Goal: Communication & Community: Share content

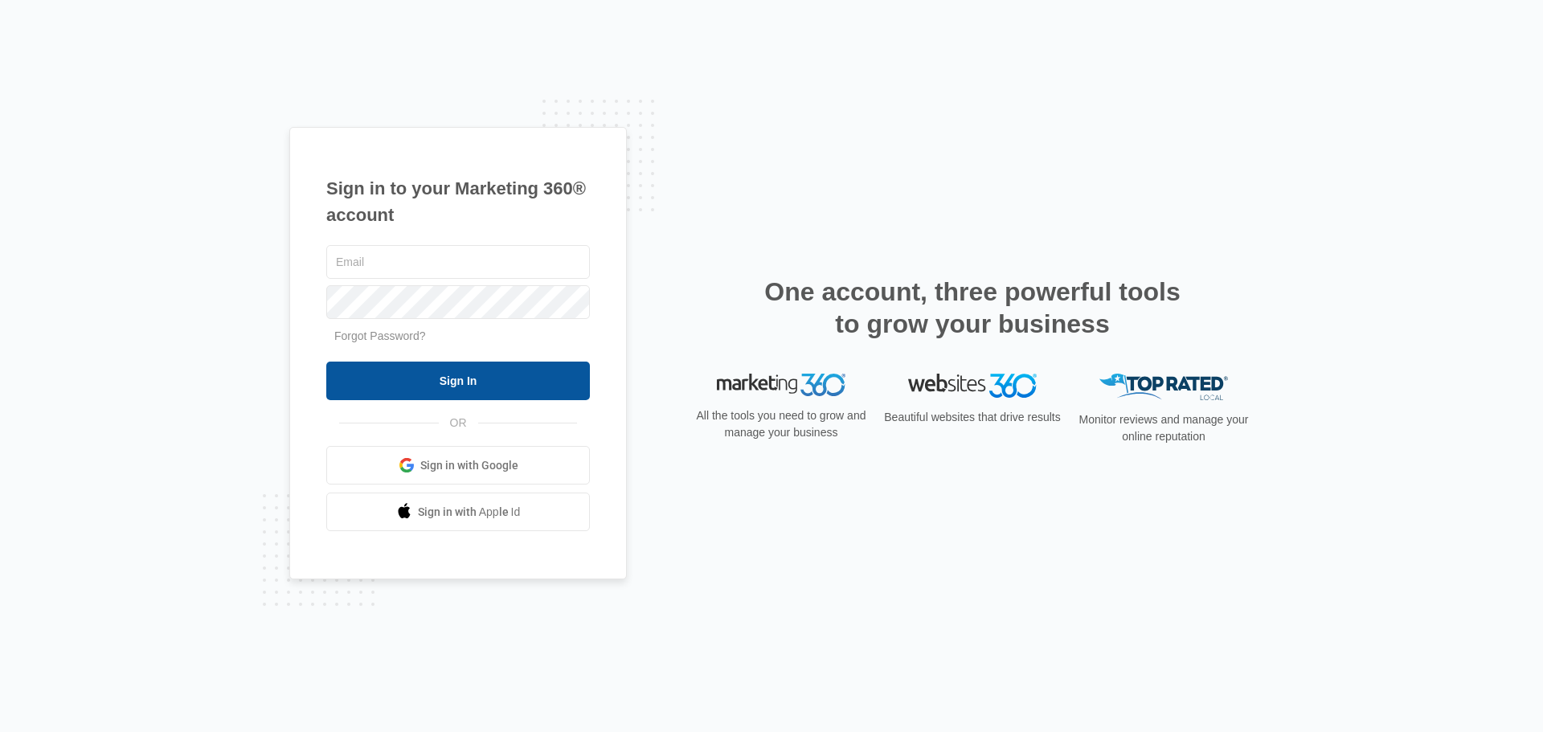
type input "[EMAIL_ADDRESS][DOMAIN_NAME]"
click at [436, 385] on input "Sign In" at bounding box center [458, 381] width 264 height 39
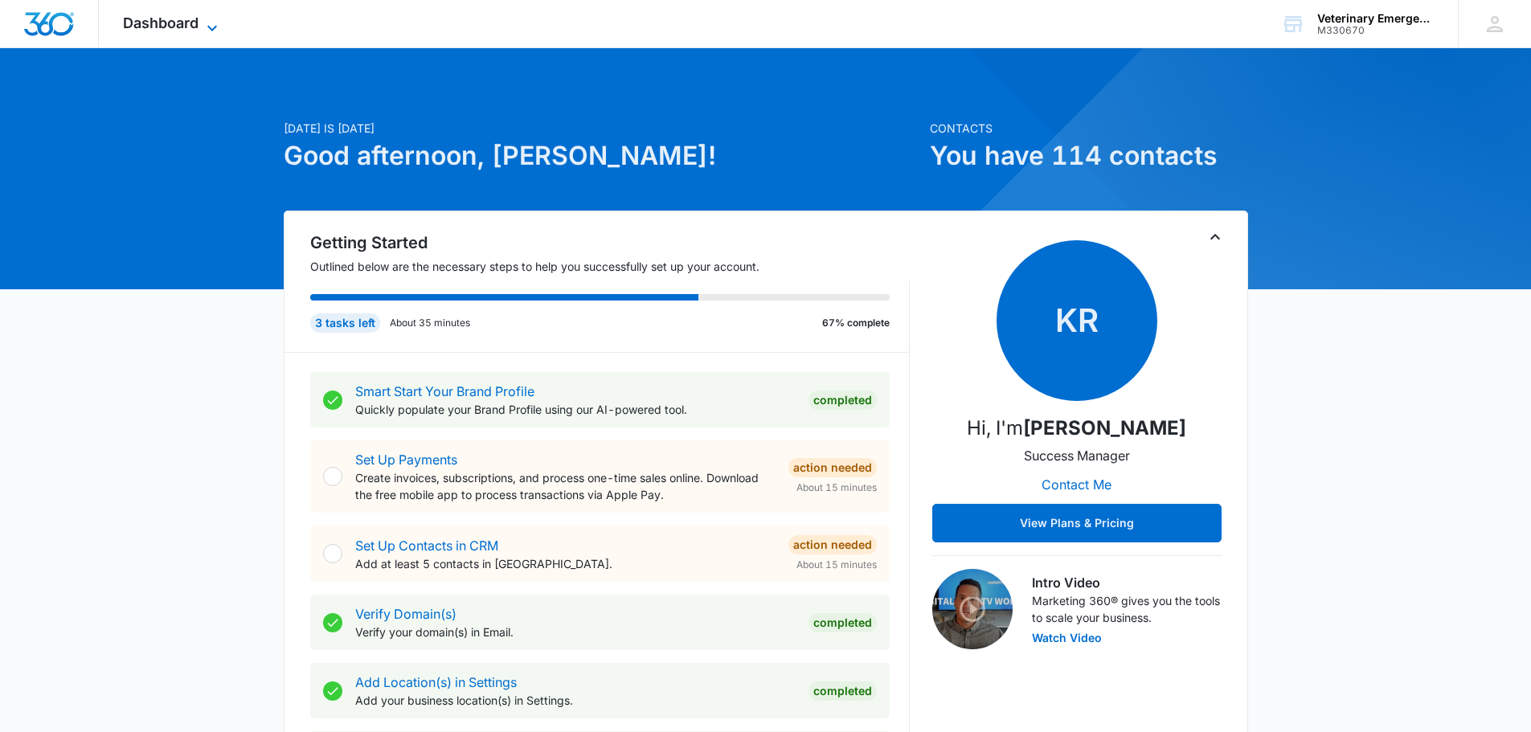
click at [174, 18] on span "Dashboard" at bounding box center [161, 22] width 76 height 17
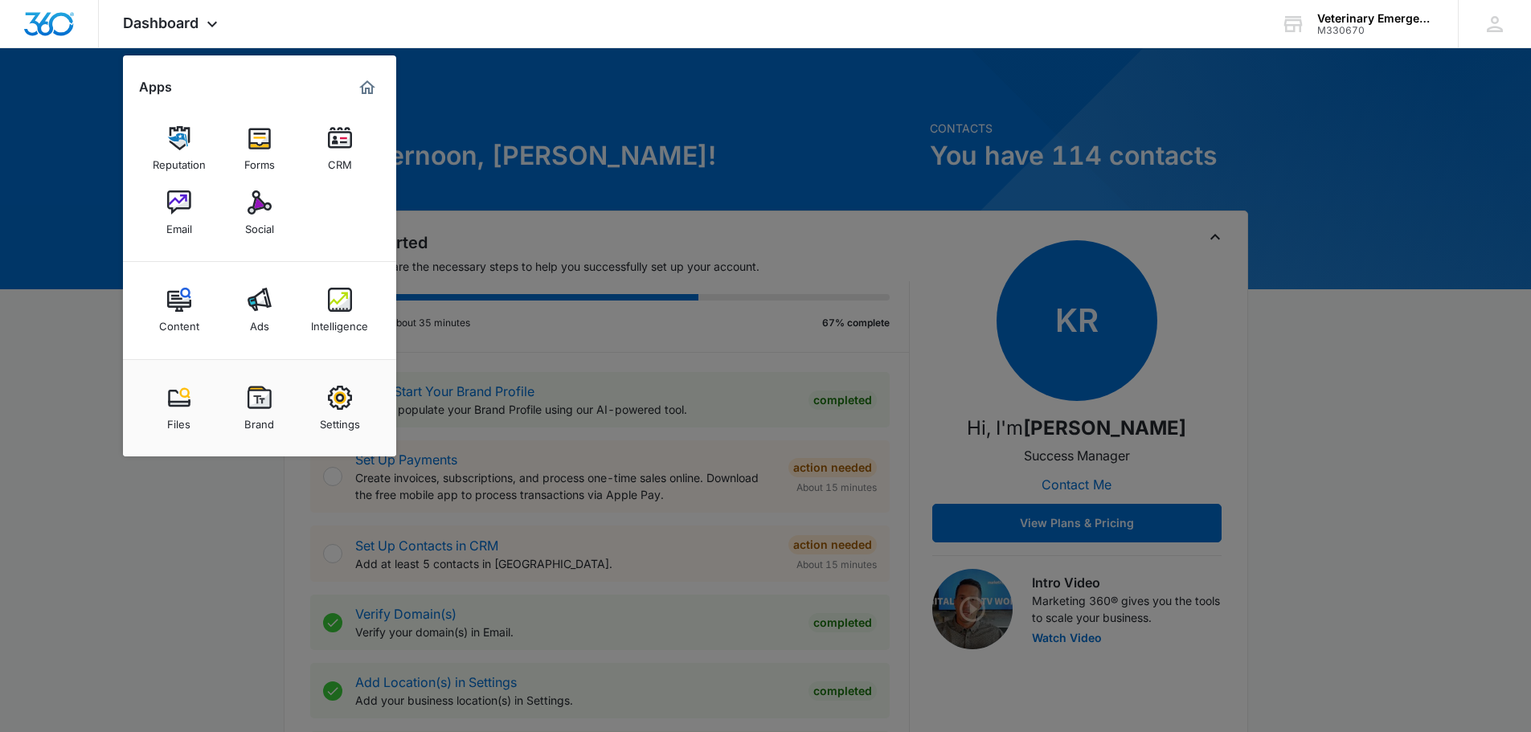
click at [252, 200] on img at bounding box center [259, 202] width 24 height 24
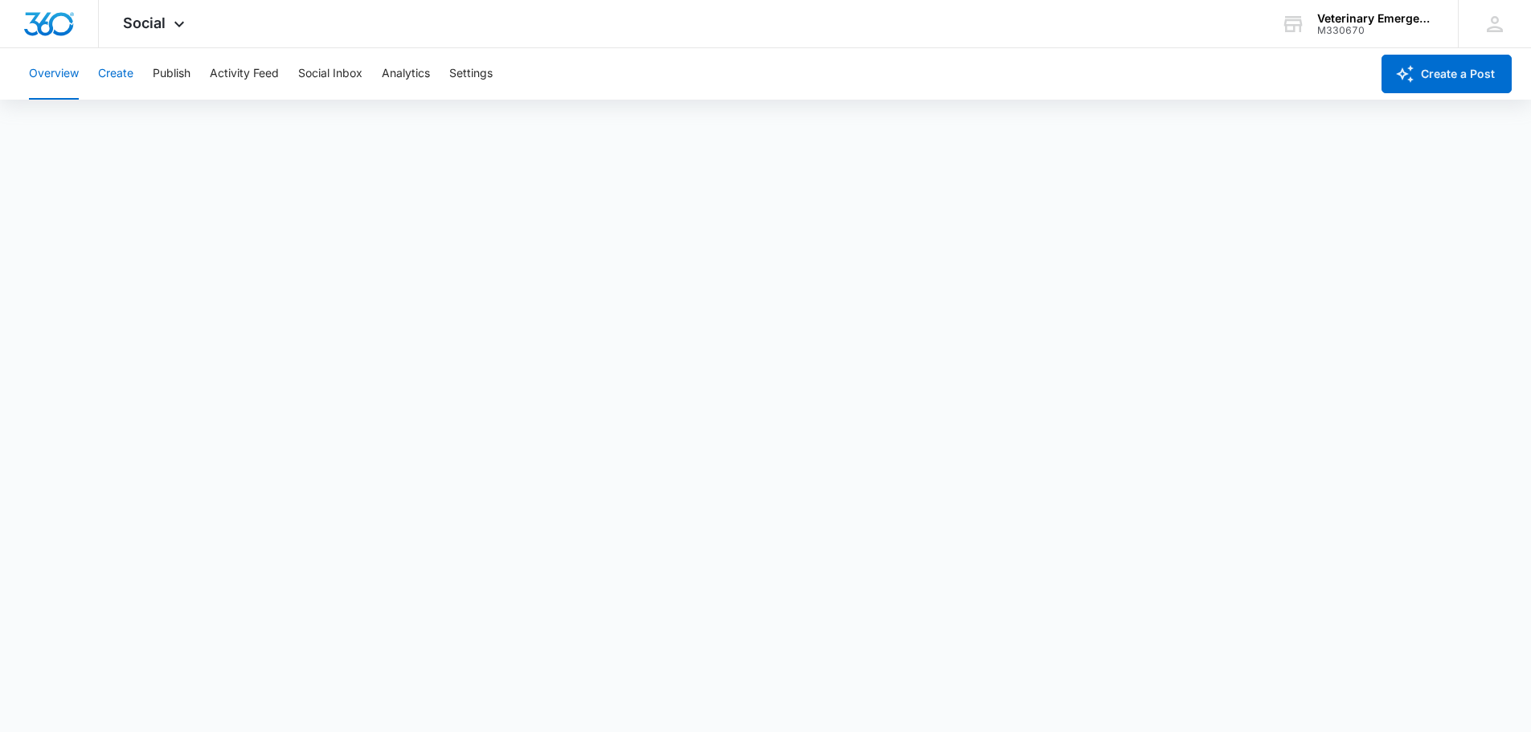
click at [103, 69] on button "Create" at bounding box center [115, 73] width 35 height 51
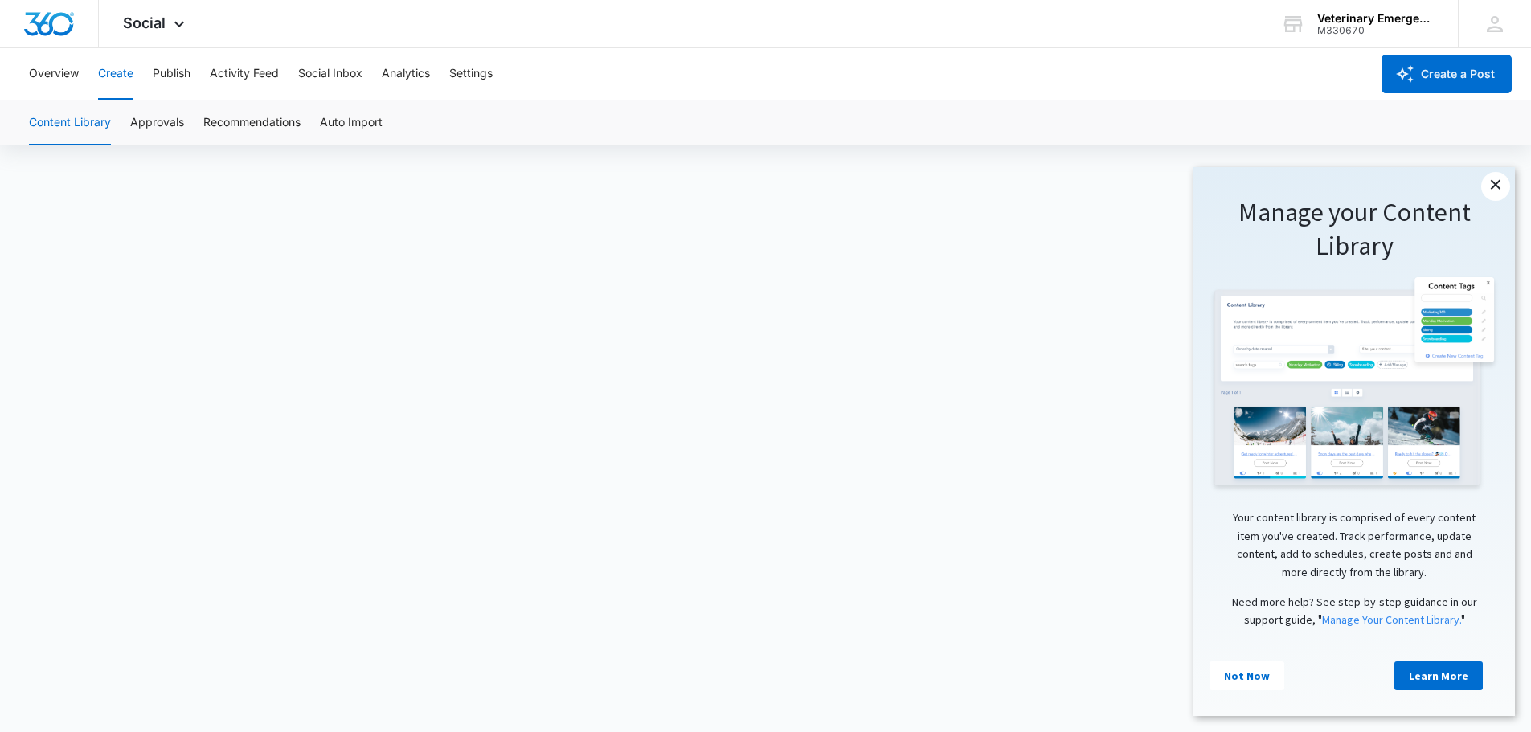
click at [1490, 182] on link "×" at bounding box center [1495, 186] width 29 height 29
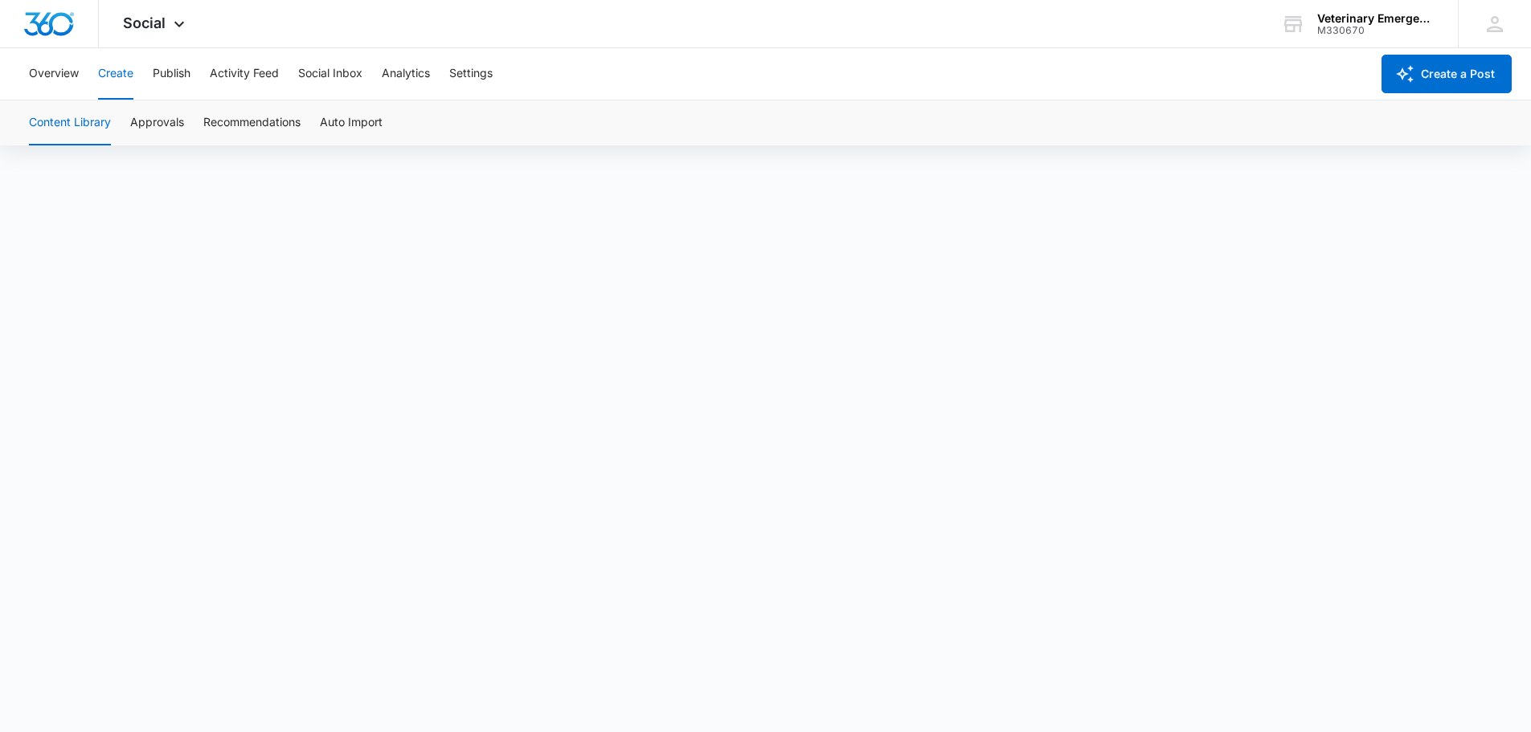
scroll to position [11, 0]
click at [147, 133] on button "Approvals" at bounding box center [157, 122] width 54 height 45
click at [188, 64] on button "Publish" at bounding box center [172, 73] width 38 height 51
click at [128, 88] on button "Create" at bounding box center [115, 73] width 35 height 51
click at [67, 81] on button "Overview" at bounding box center [54, 73] width 50 height 51
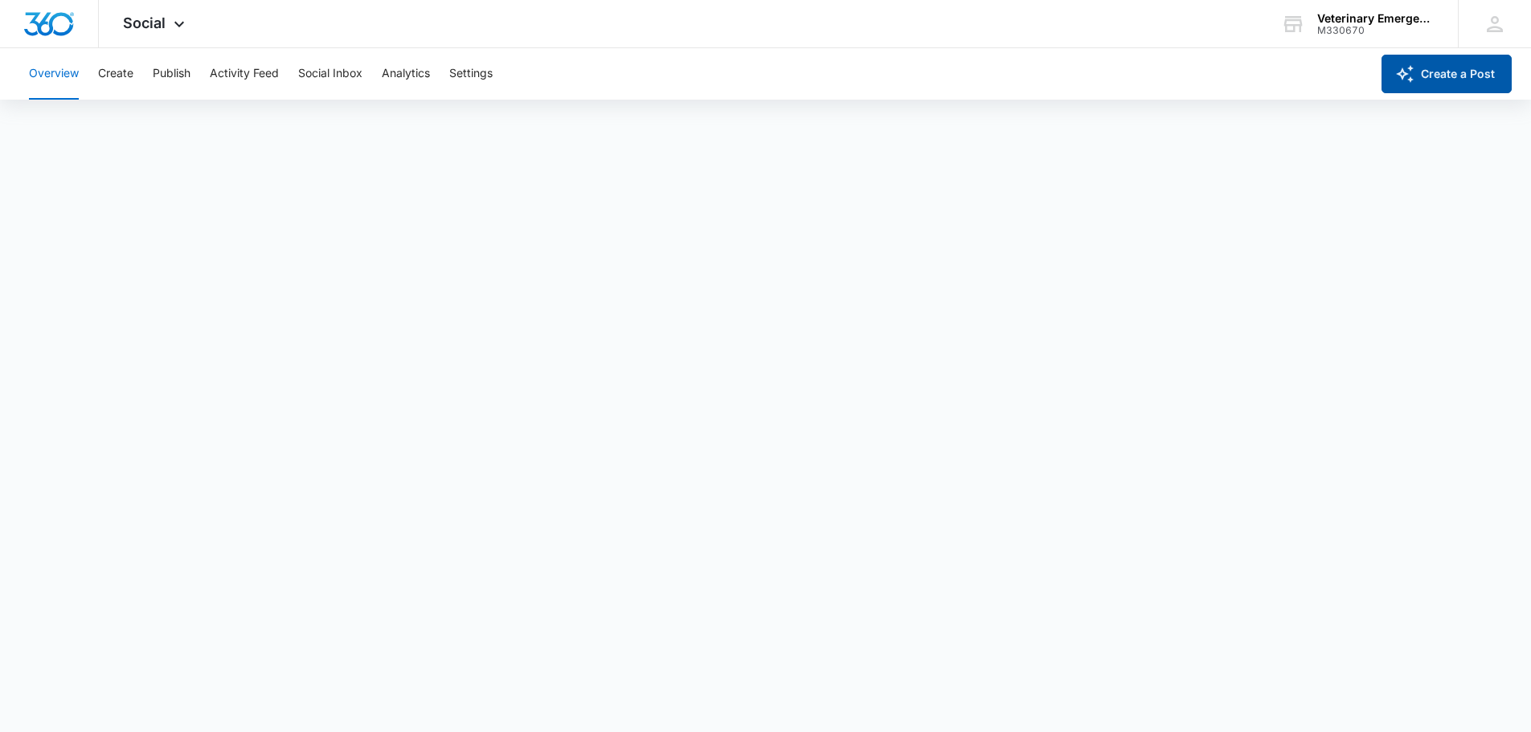
click at [1494, 77] on button "Create a Post" at bounding box center [1446, 74] width 130 height 39
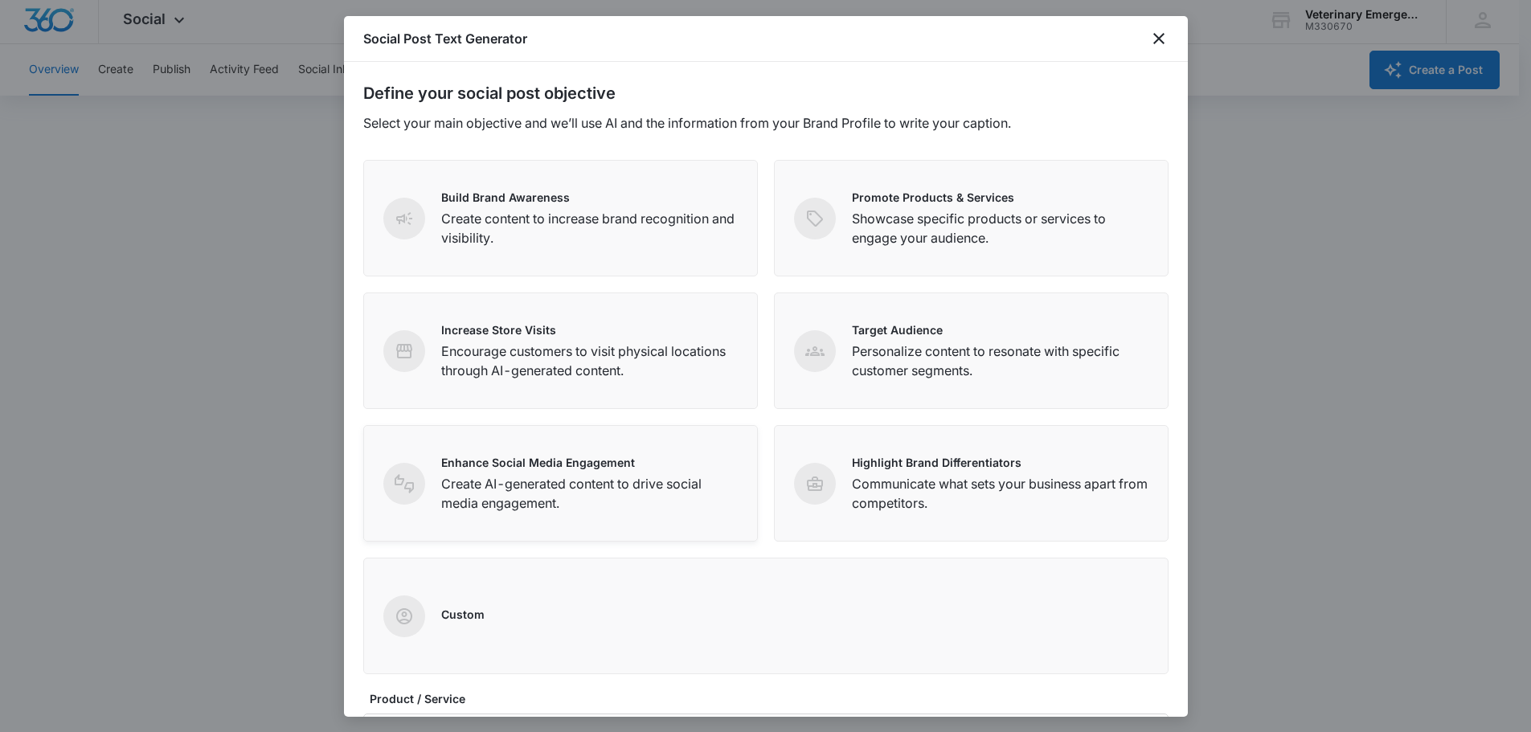
click at [626, 457] on p "Enhance Social Media Engagement" at bounding box center [589, 462] width 297 height 17
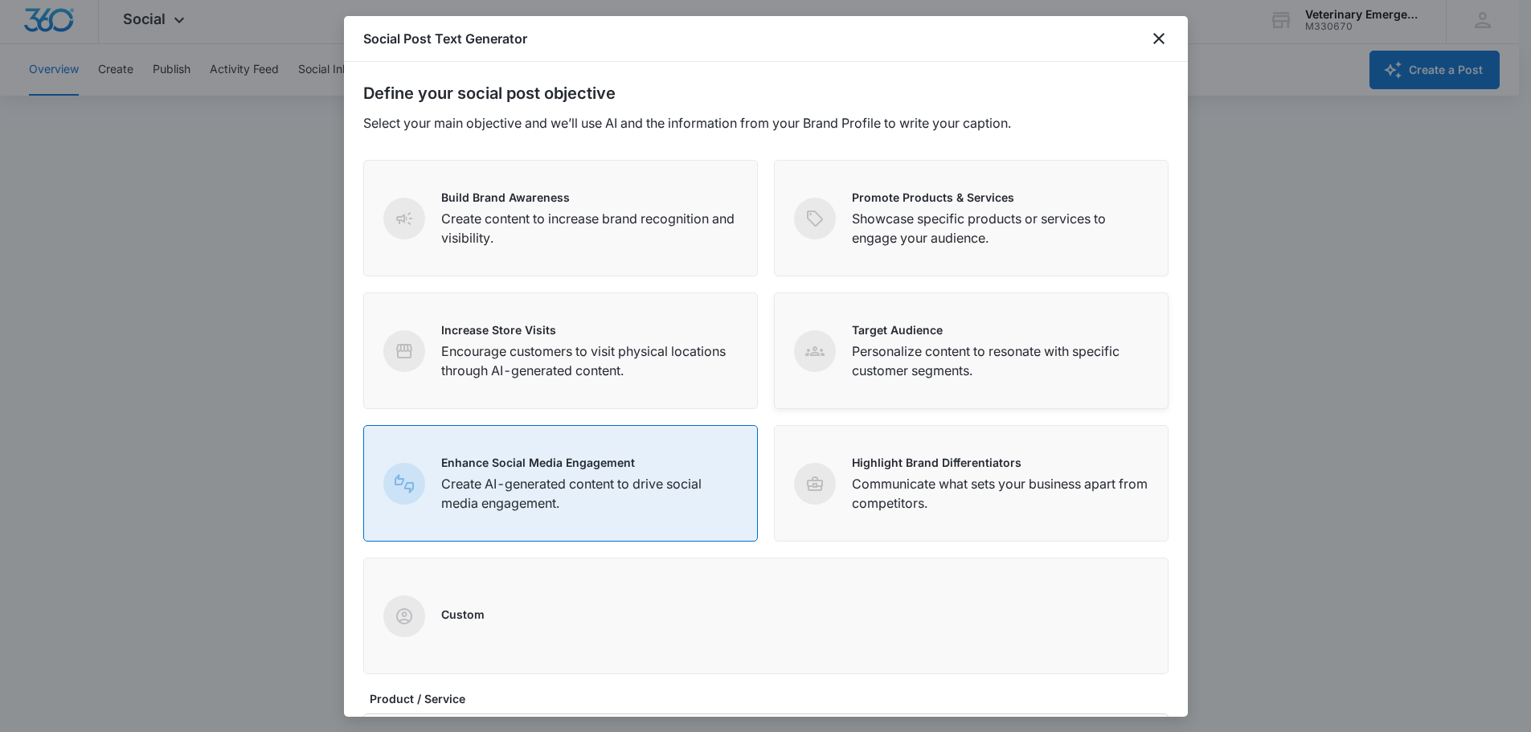
click at [866, 329] on p "Target Audience" at bounding box center [1000, 329] width 297 height 17
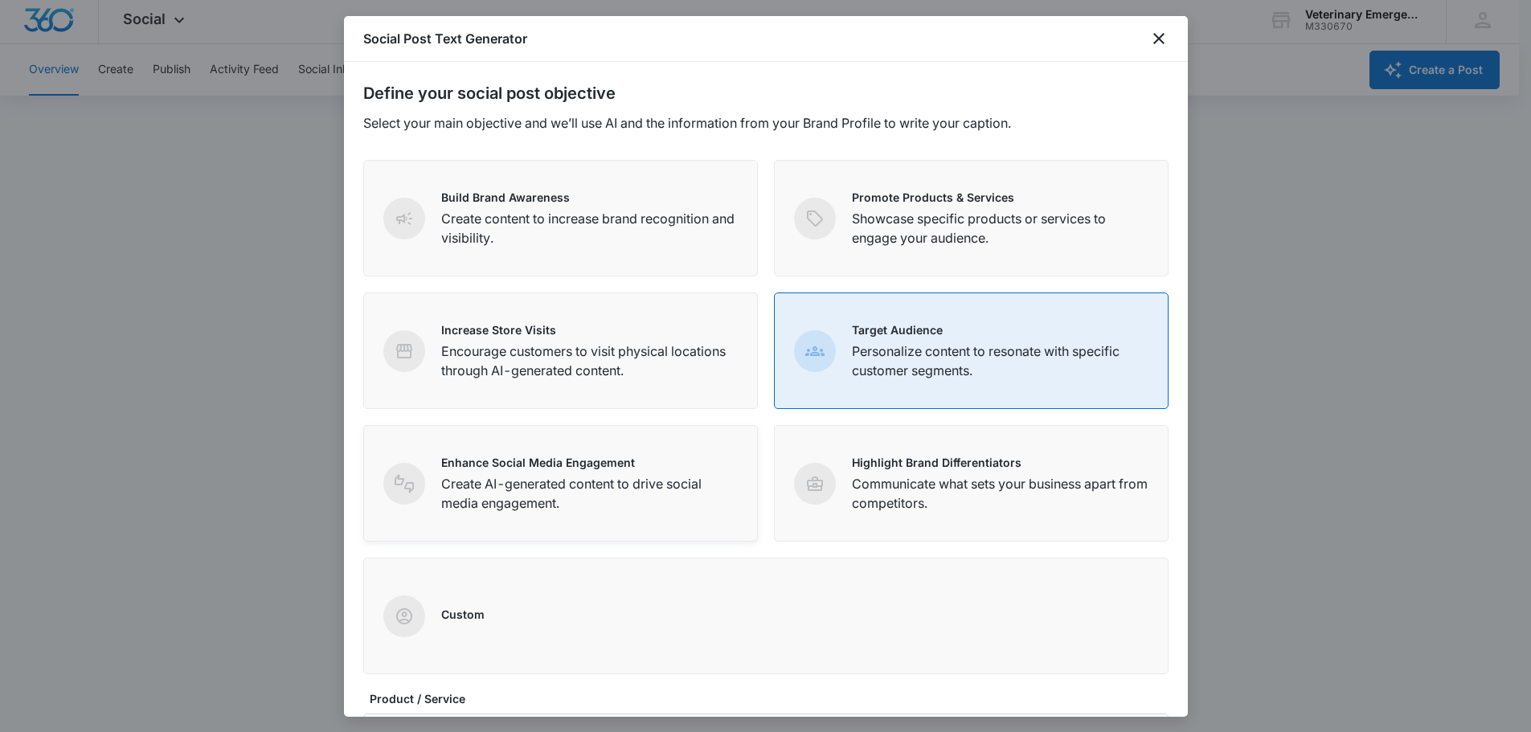
click at [579, 497] on p "Create AI-generated content to drive social media engagement." at bounding box center [589, 493] width 297 height 39
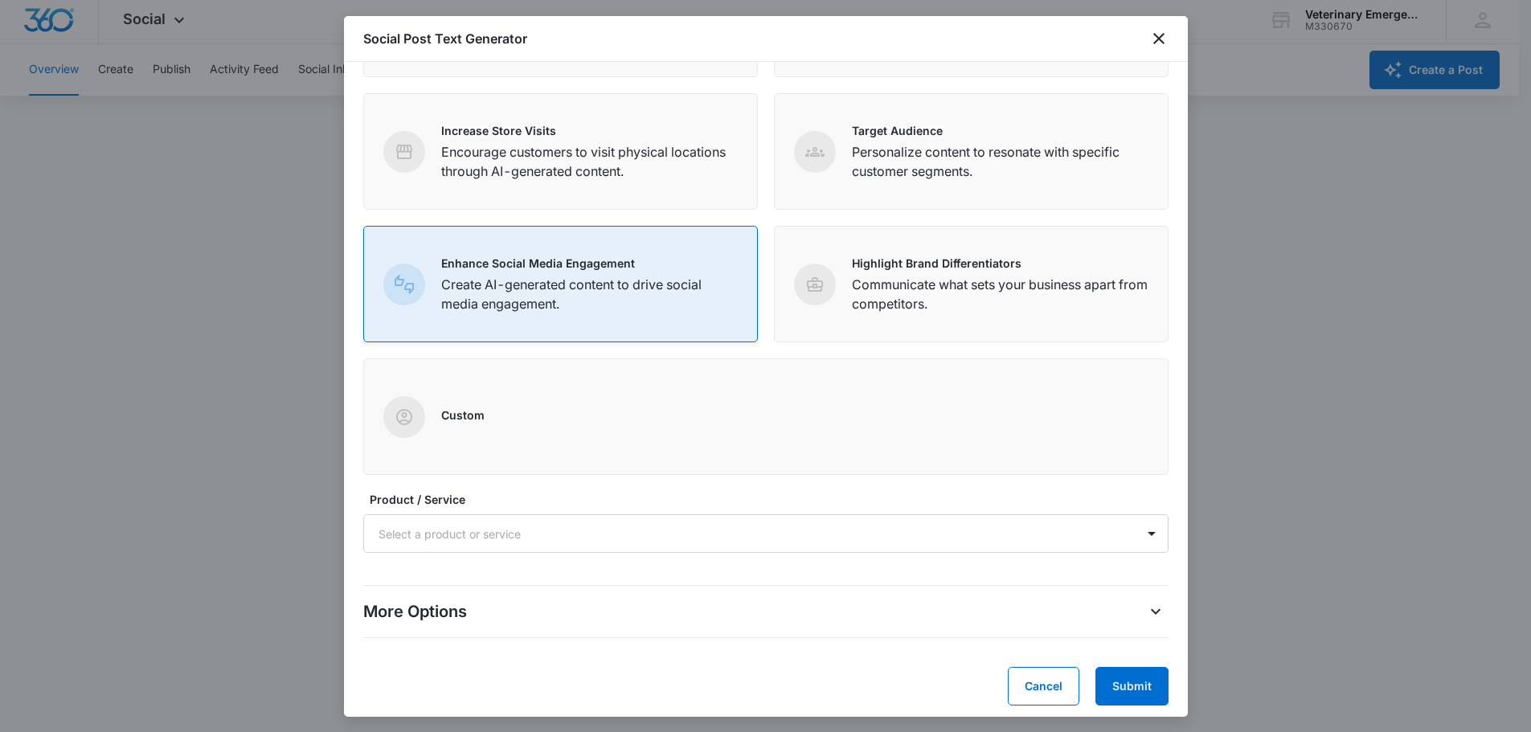
scroll to position [207, 0]
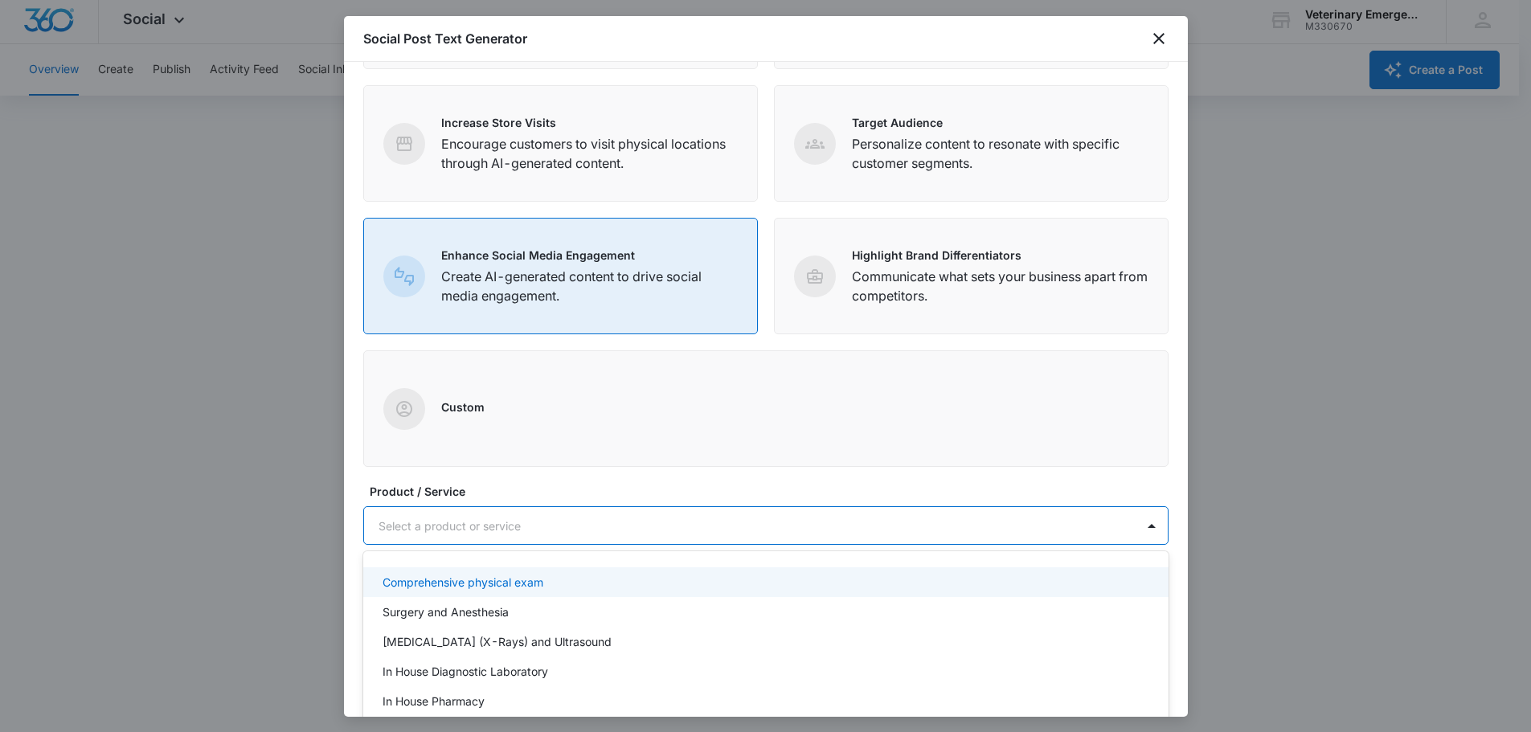
click at [694, 509] on div "Select a product or service" at bounding box center [749, 526] width 771 height 36
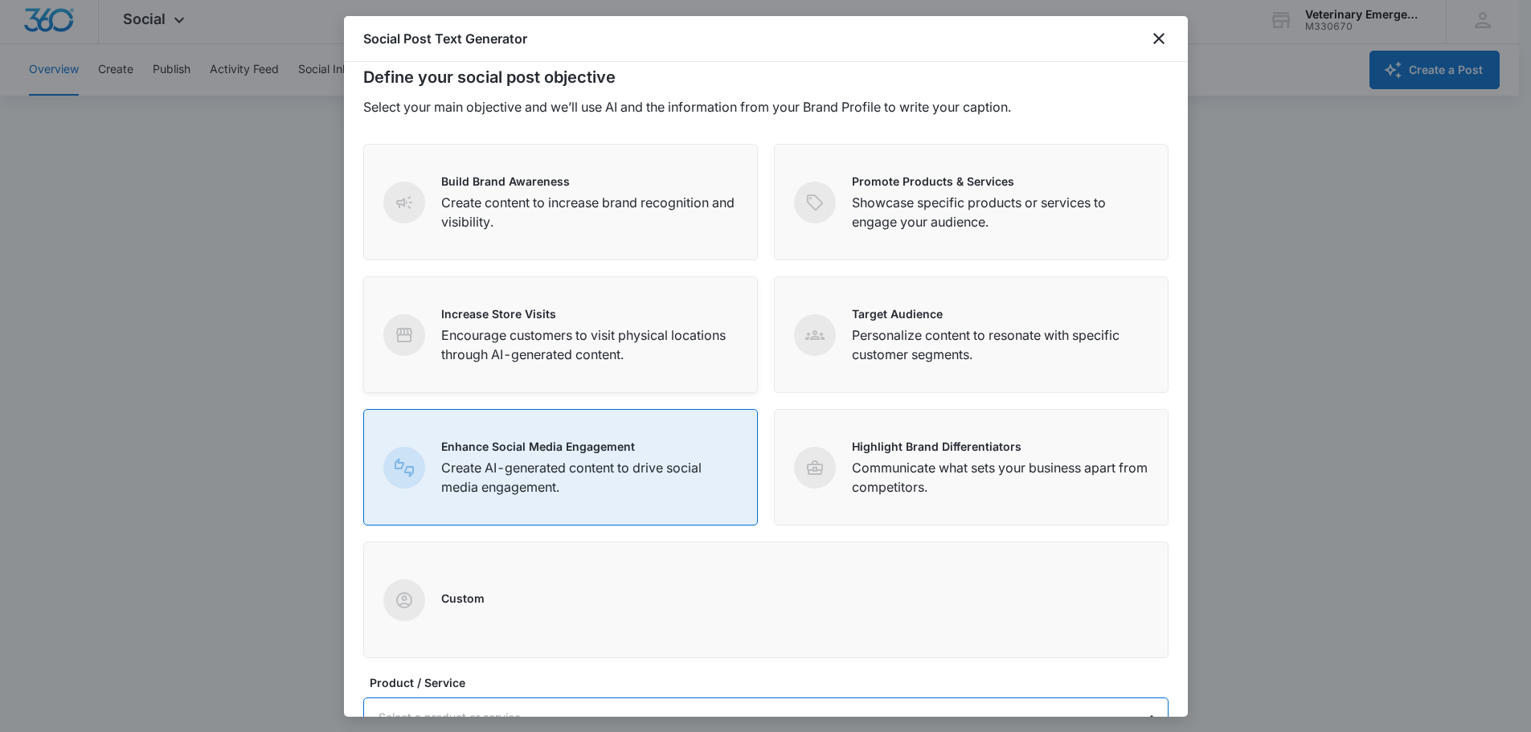
scroll to position [0, 0]
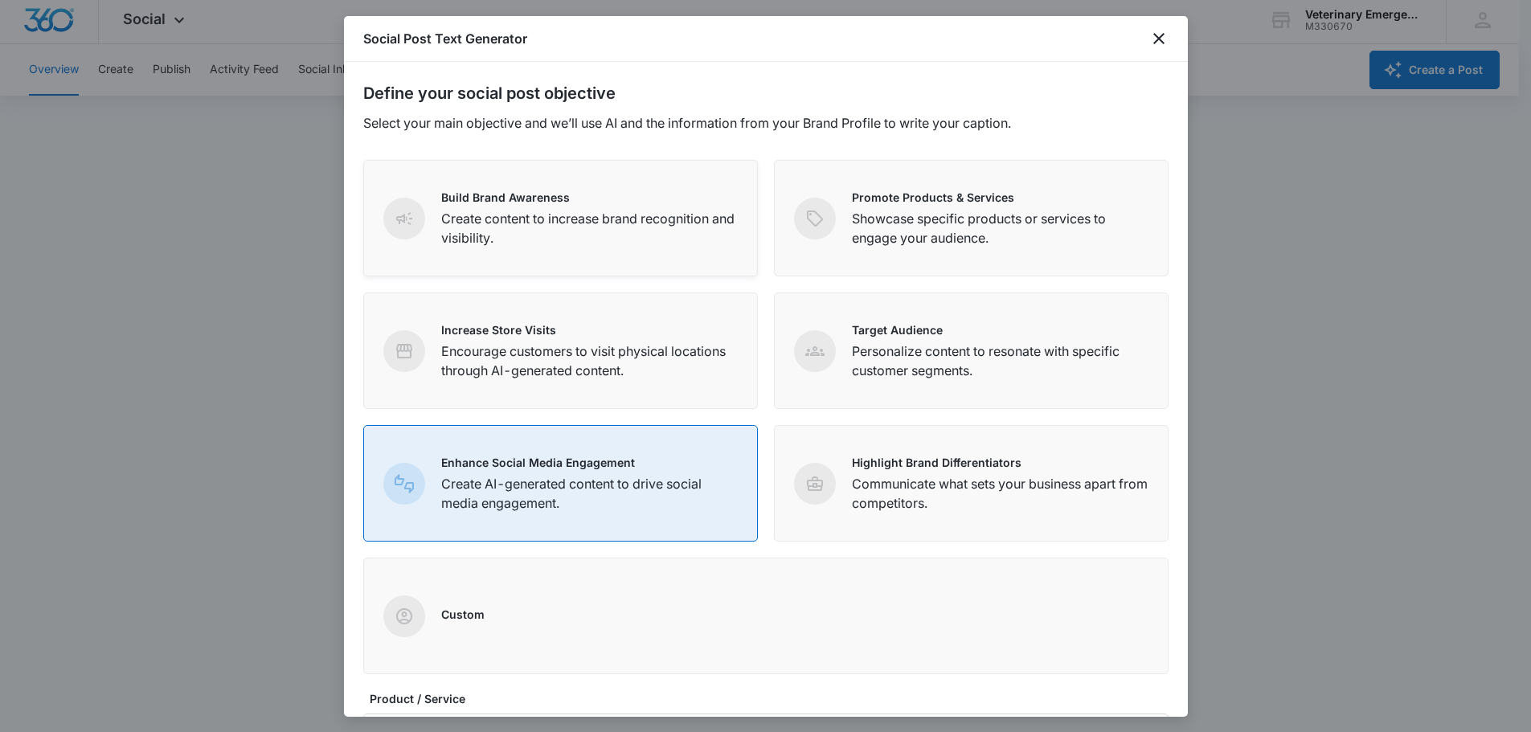
click at [600, 220] on p "Create content to increase brand recognition and visibility." at bounding box center [589, 228] width 297 height 39
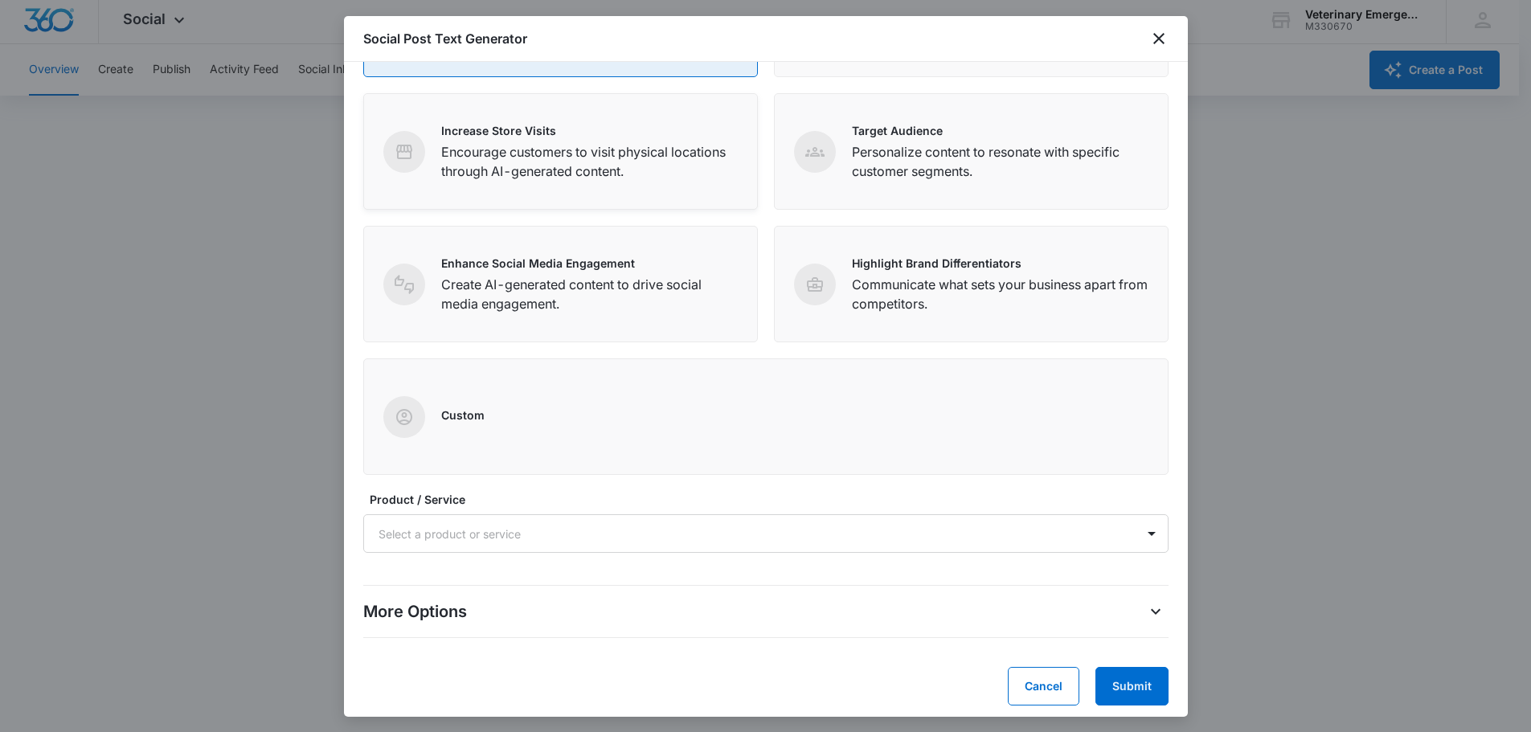
scroll to position [207, 0]
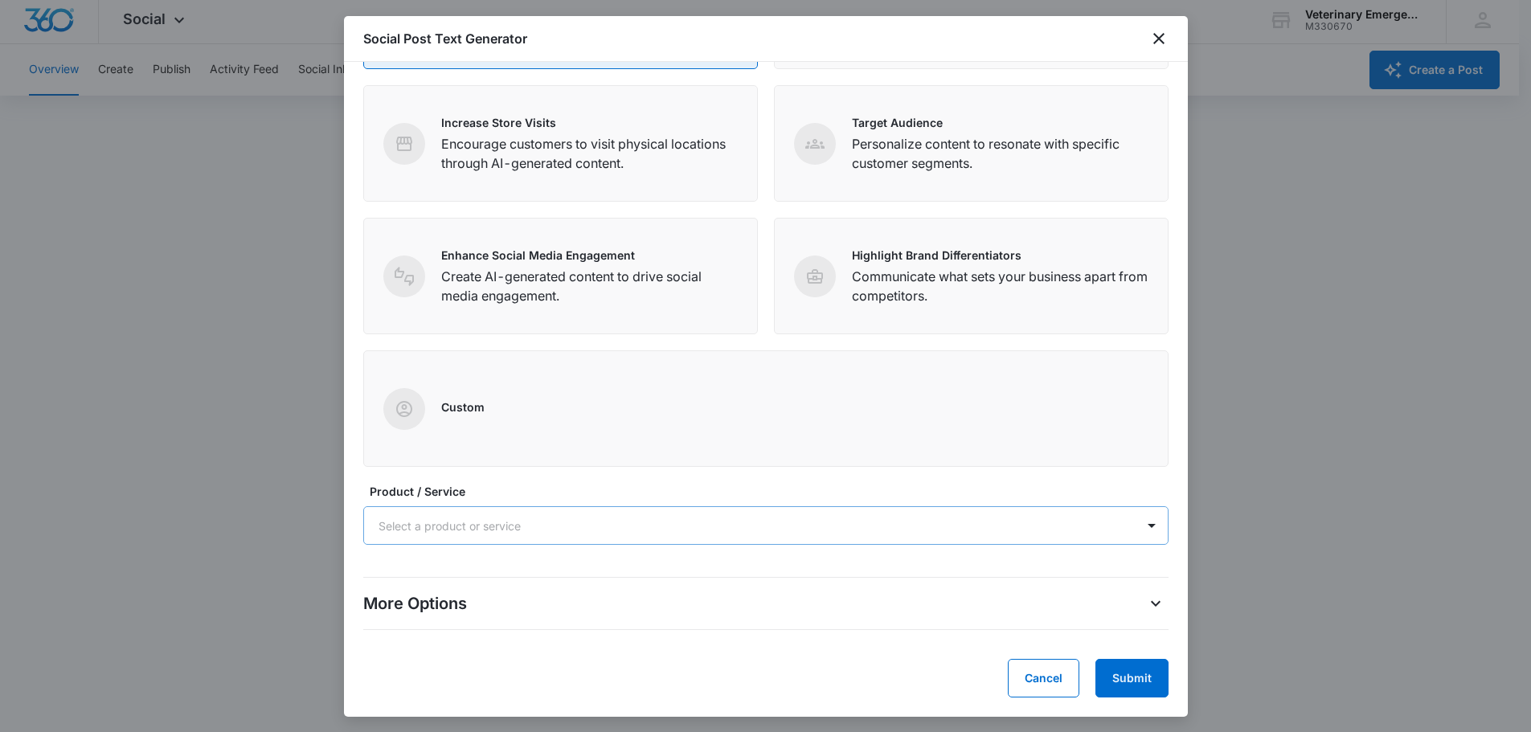
click at [743, 532] on div at bounding box center [746, 526] width 736 height 20
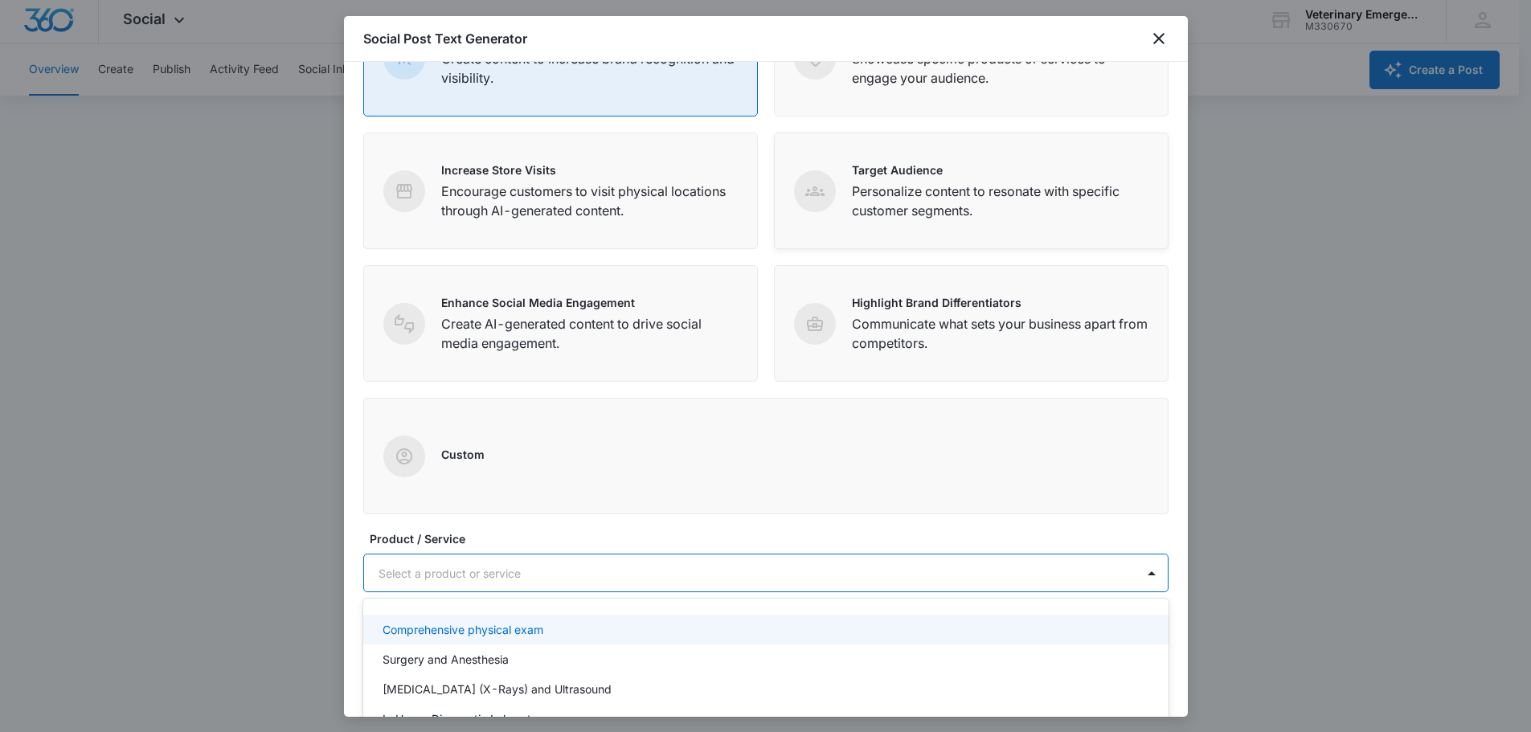
scroll to position [0, 0]
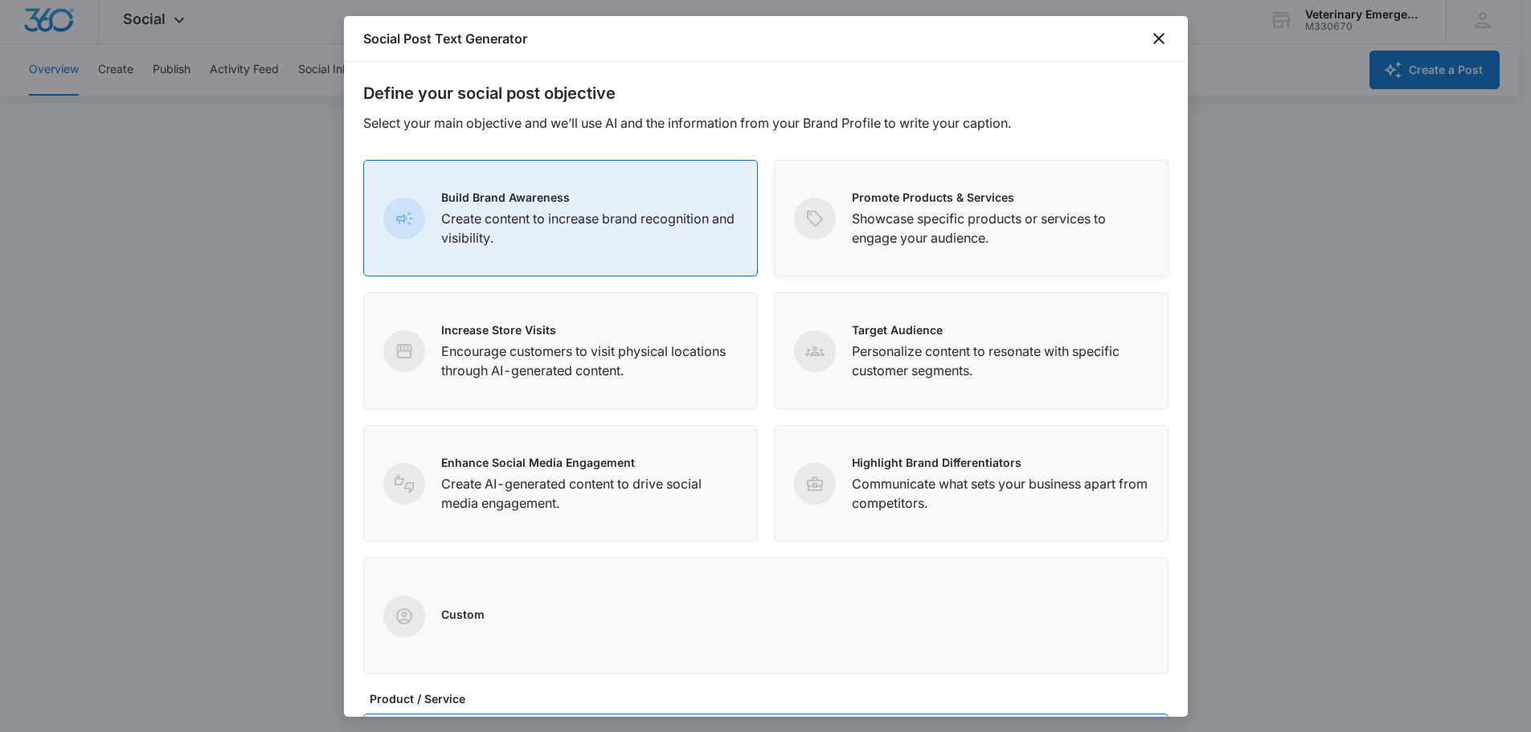
click at [907, 239] on p "Showcase specific products or services to engage your audience." at bounding box center [1000, 228] width 297 height 39
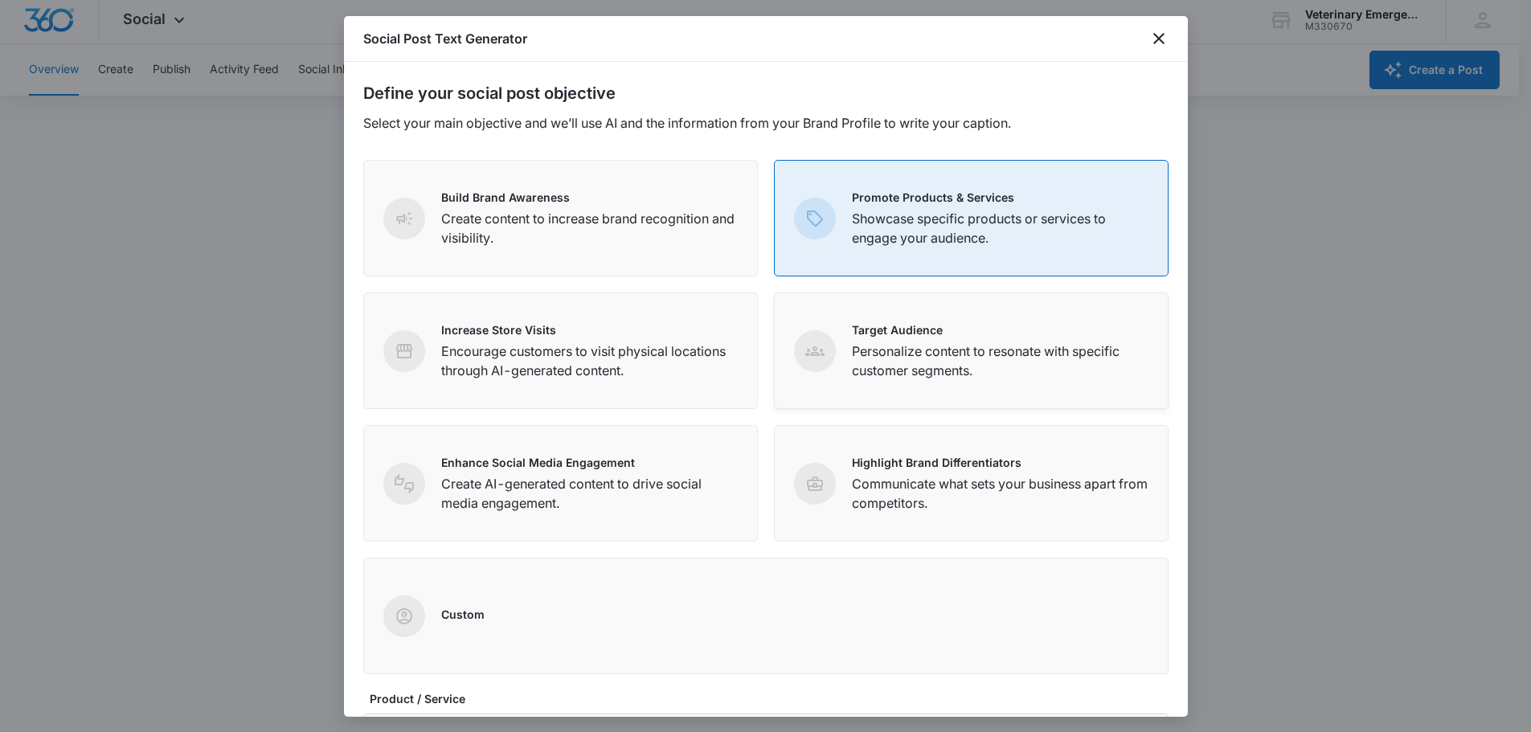
click at [898, 319] on div "Target Audience Personalize content to resonate with specific customer segments." at bounding box center [971, 350] width 395 height 117
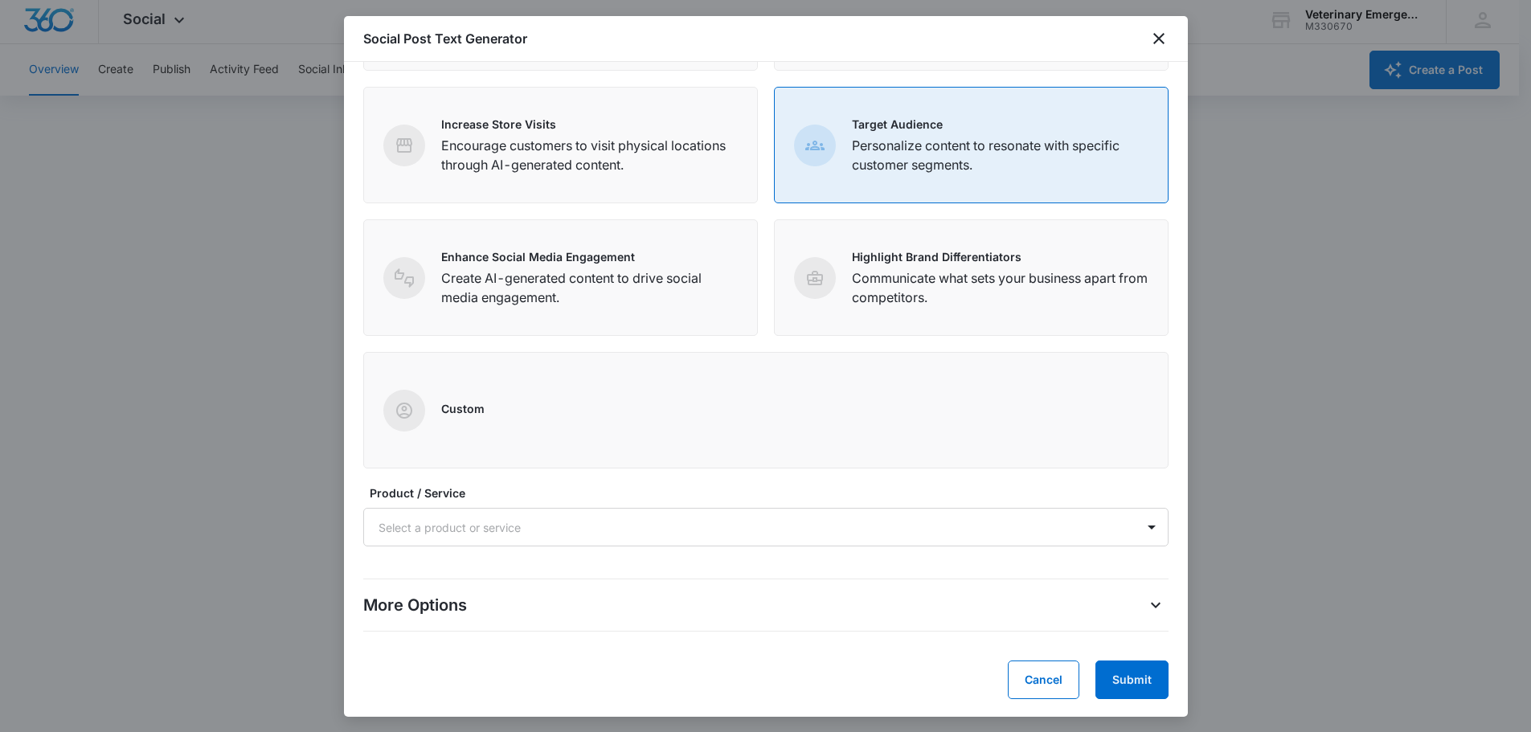
scroll to position [207, 0]
click at [707, 524] on div at bounding box center [746, 526] width 736 height 20
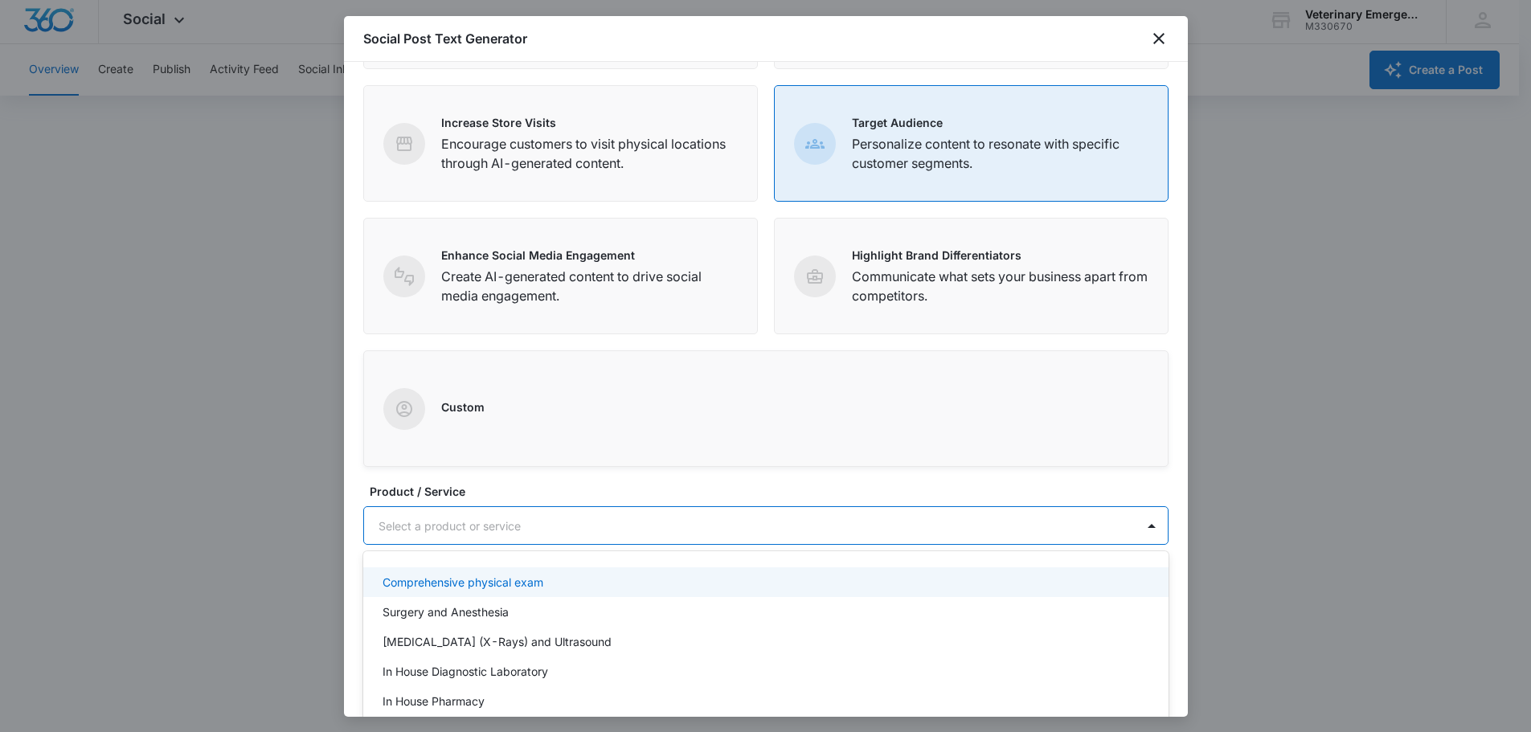
click at [754, 364] on div "Custom" at bounding box center [765, 408] width 805 height 117
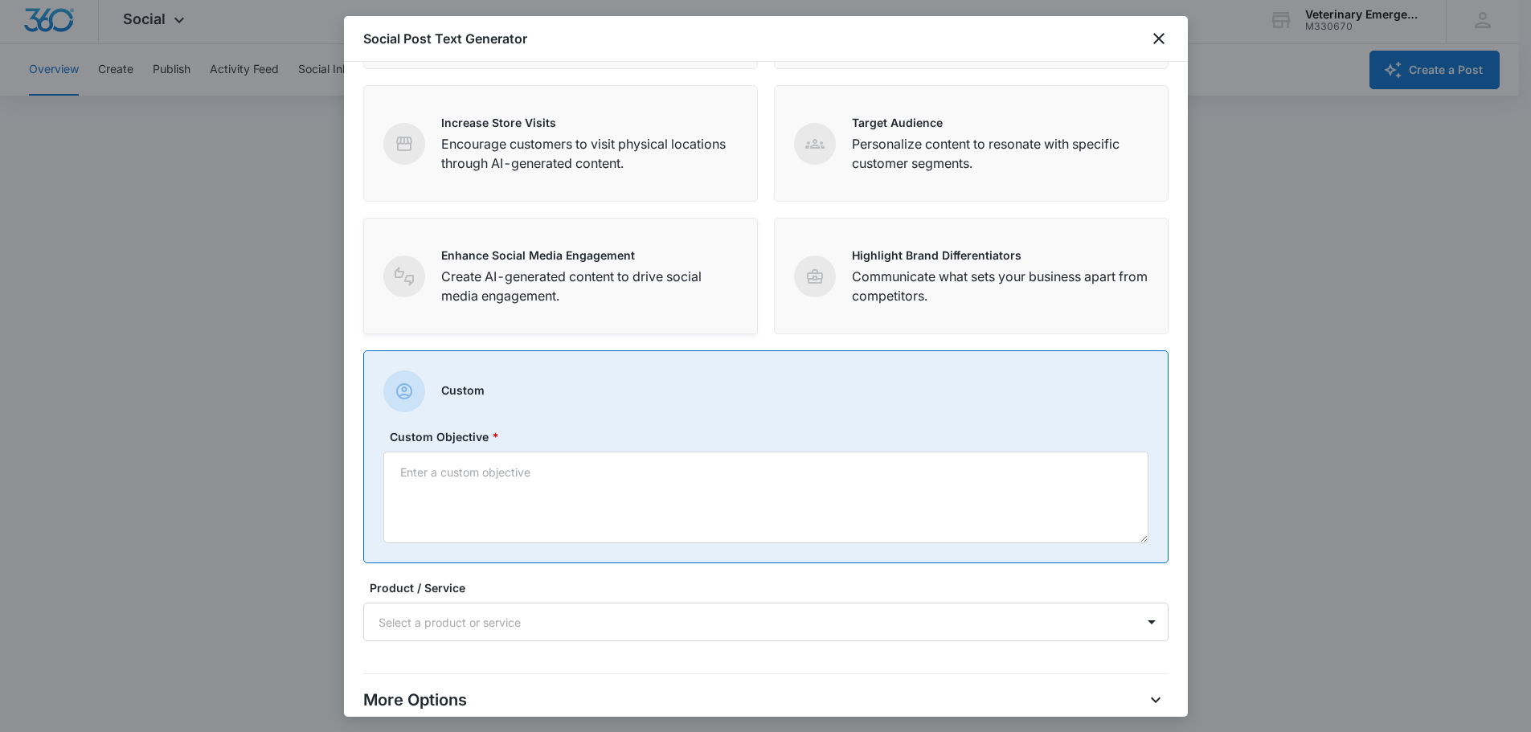
click at [654, 261] on p "Enhance Social Media Engagement" at bounding box center [589, 255] width 297 height 17
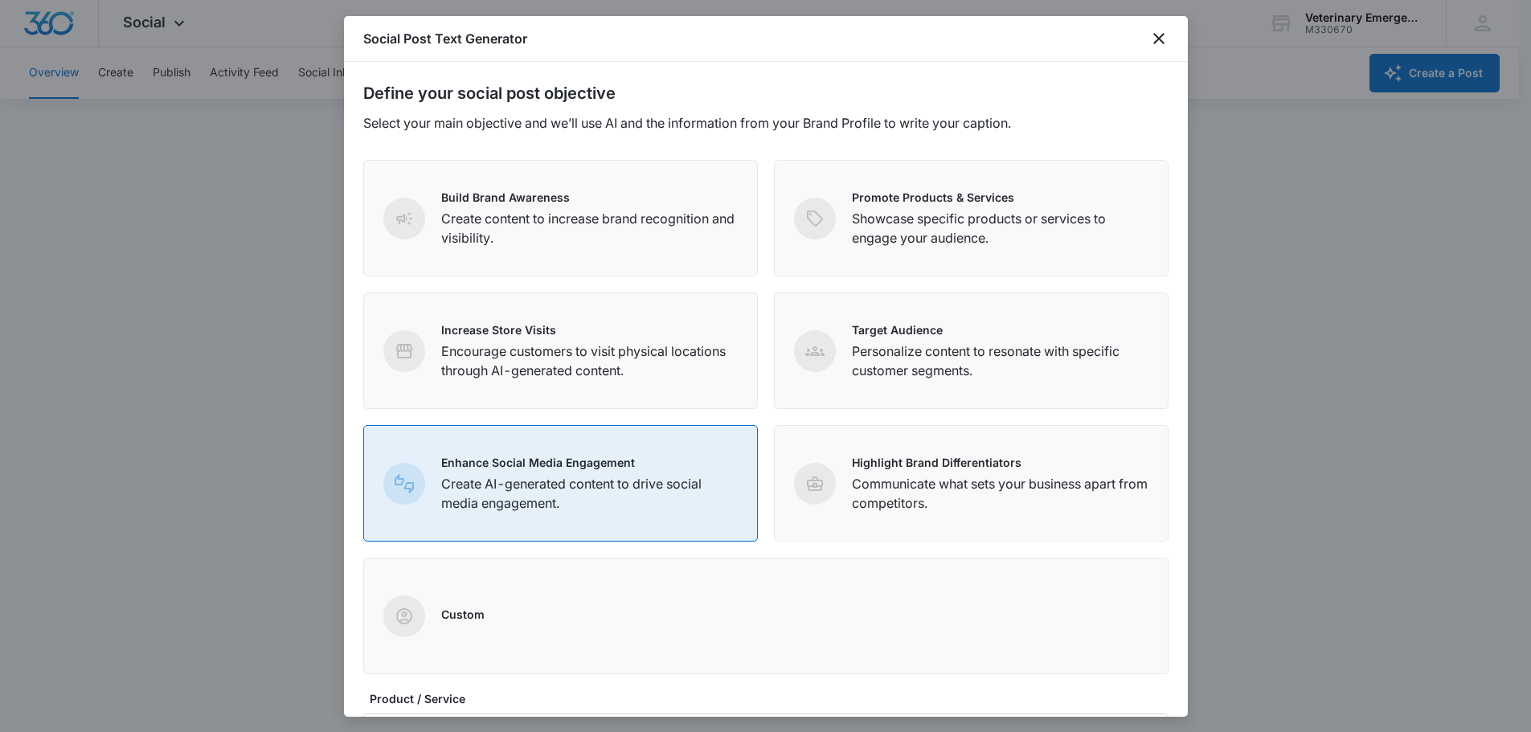
scroll to position [0, 0]
click at [1159, 44] on icon "close" at bounding box center [1158, 38] width 19 height 19
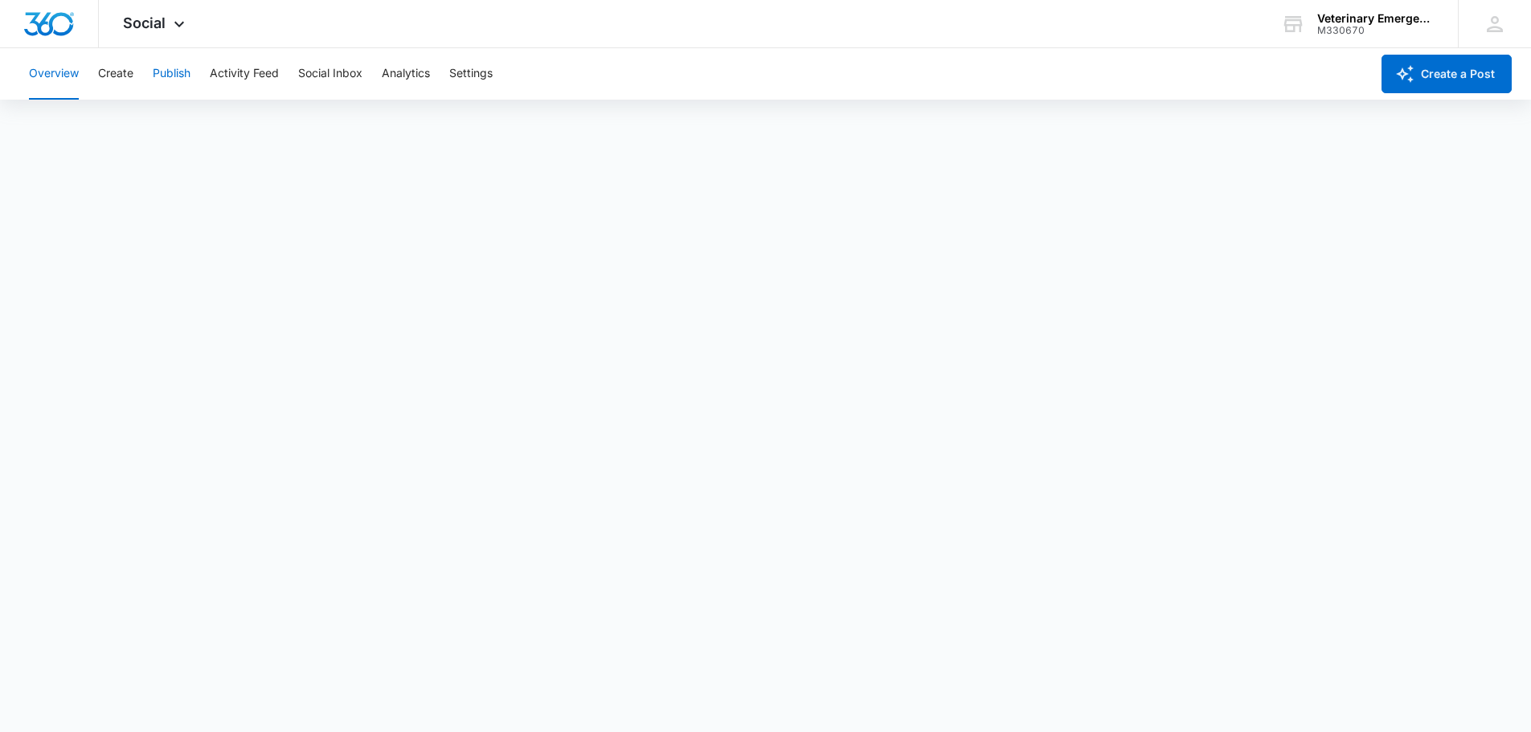
click at [155, 74] on button "Publish" at bounding box center [172, 73] width 38 height 51
click at [38, 69] on button "Overview" at bounding box center [54, 73] width 50 height 51
